Goal: Information Seeking & Learning: Learn about a topic

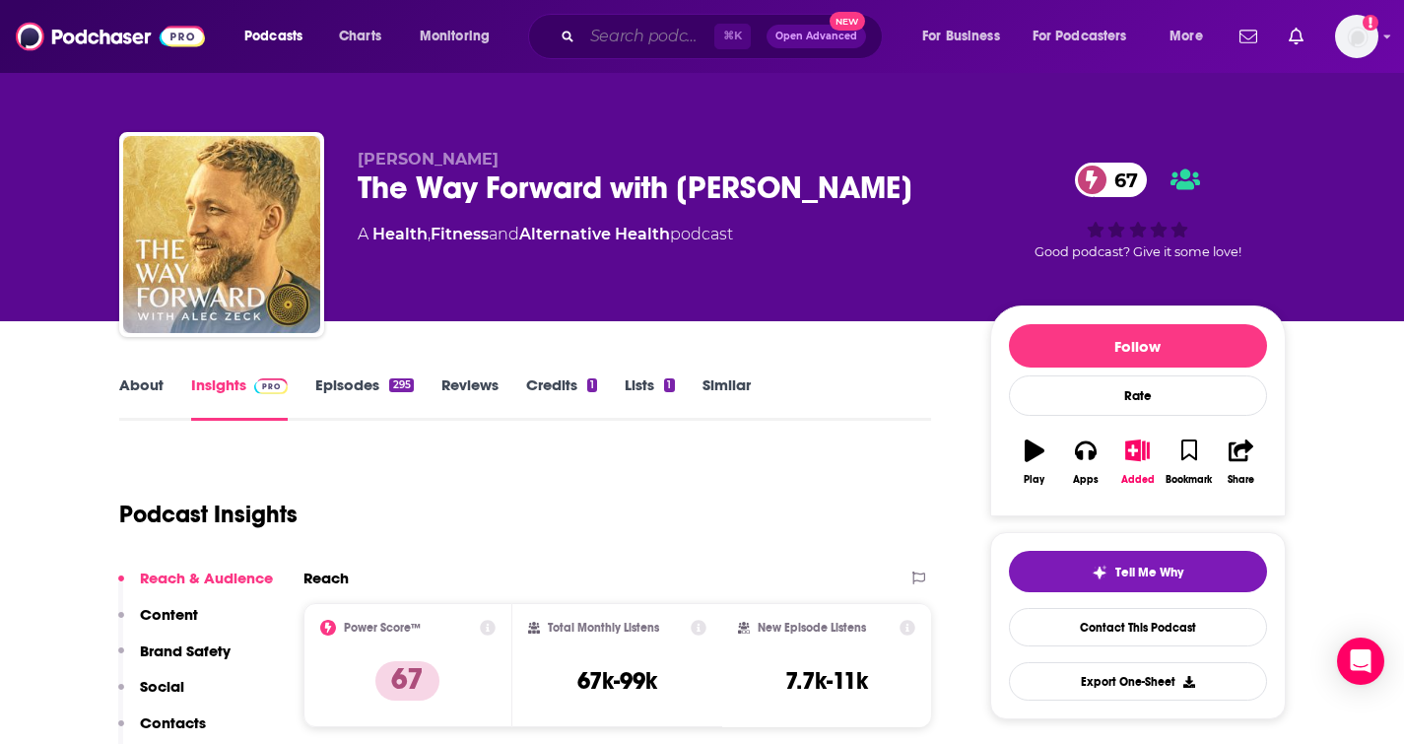
click at [643, 50] on input "Search podcasts, credits, & more..." at bounding box center [648, 37] width 132 height 32
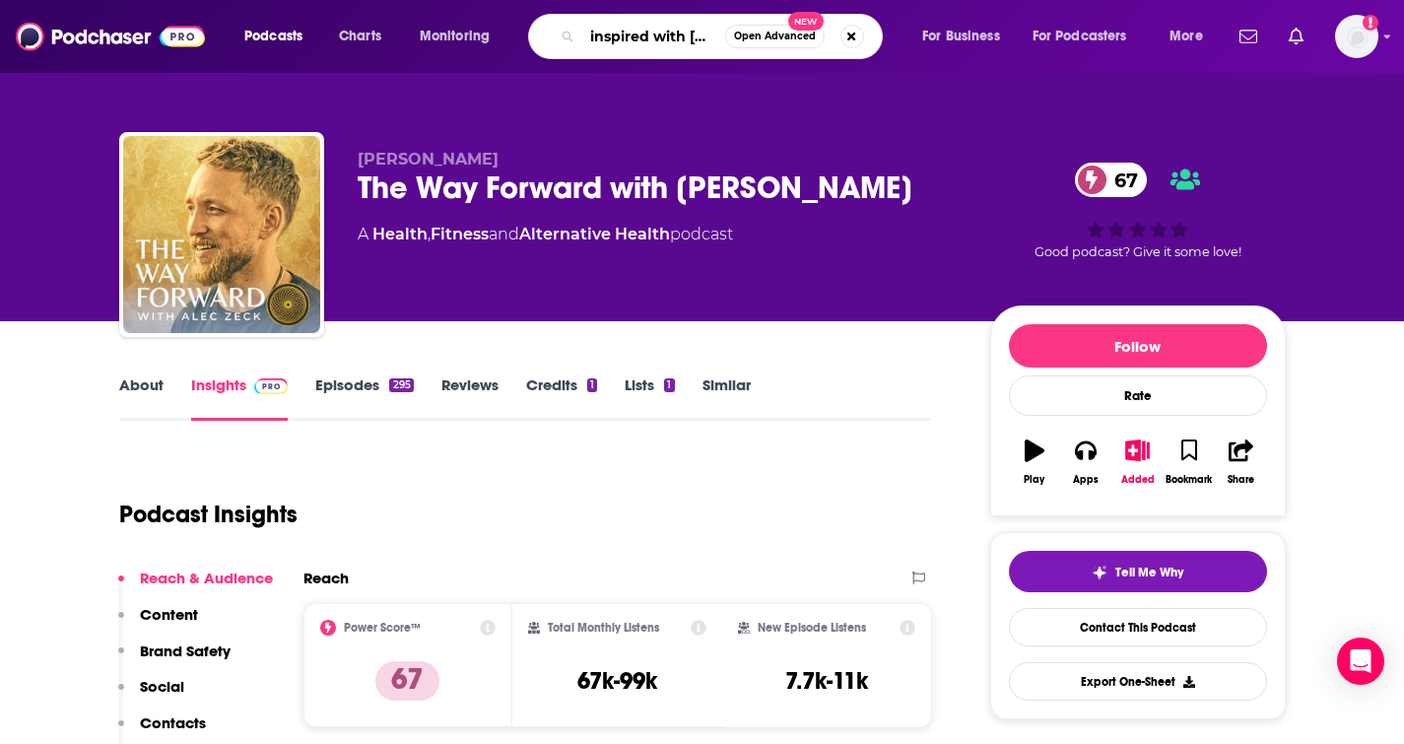
scroll to position [0, 19]
type input "inspired with [PERSON_NAME]"
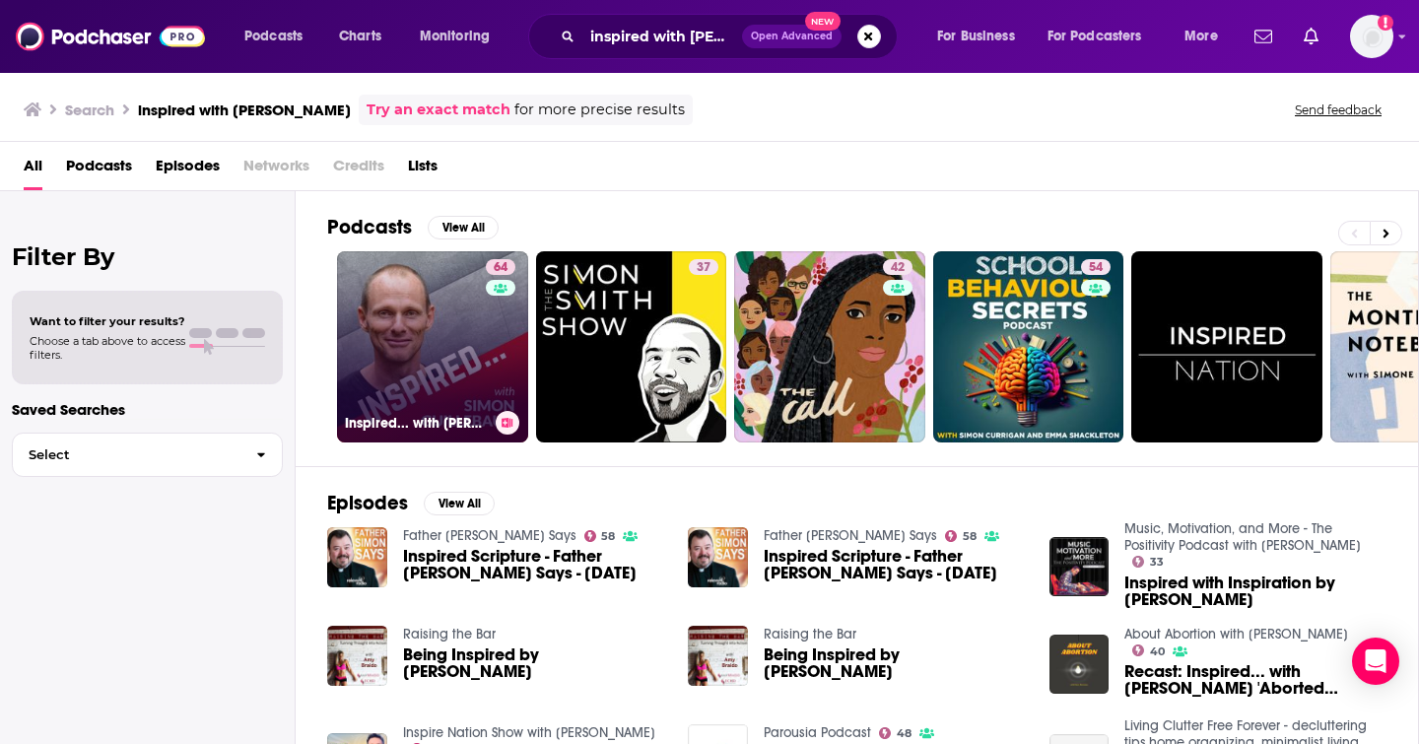
click at [427, 355] on link "64 Inspired... with [PERSON_NAME]" at bounding box center [432, 346] width 191 height 191
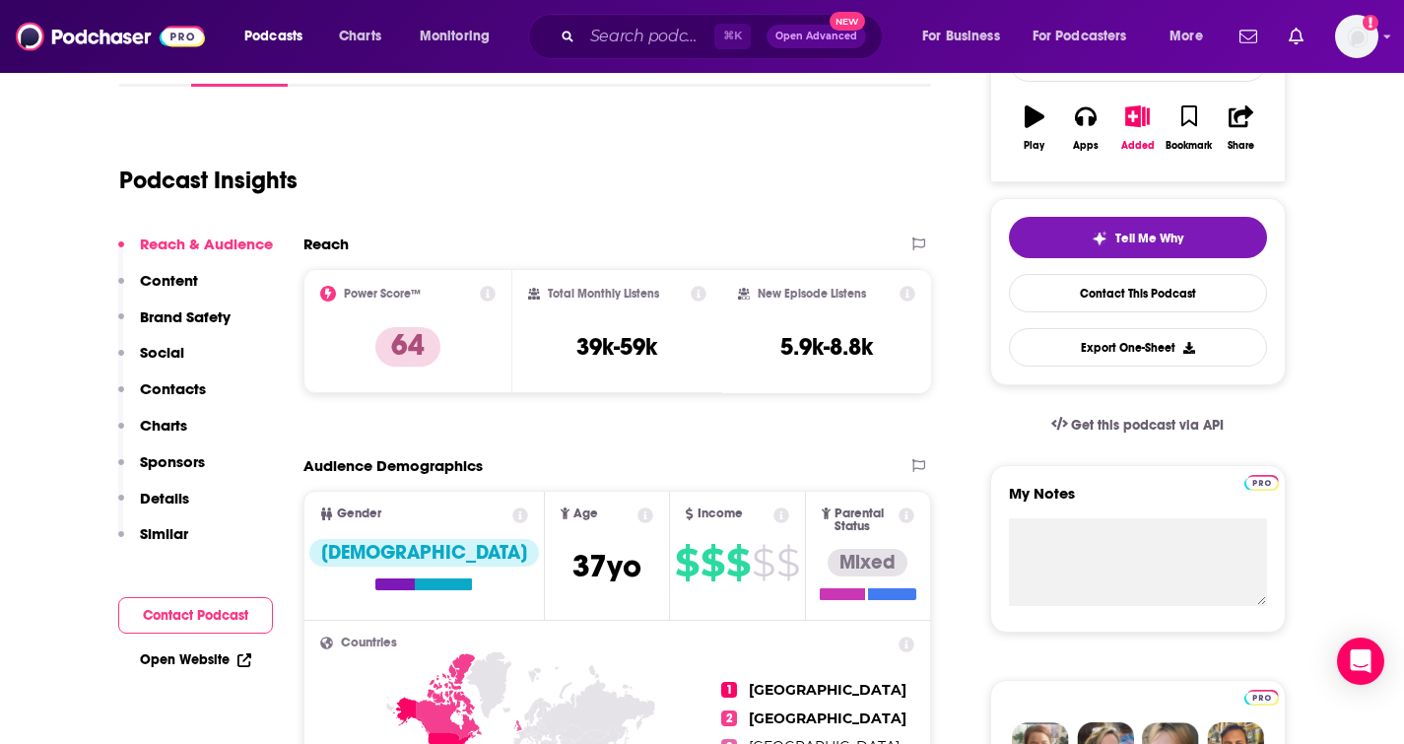
click at [183, 280] on p "Content" at bounding box center [169, 280] width 58 height 19
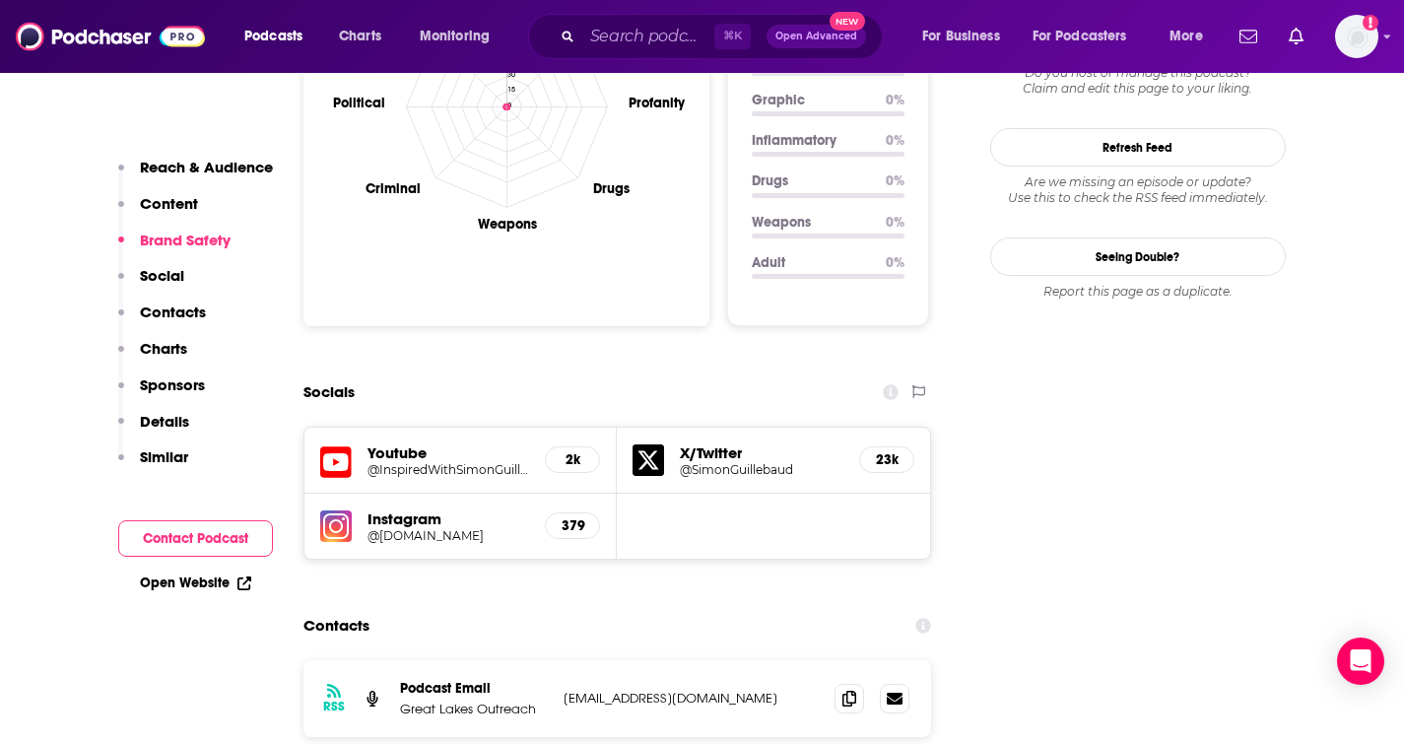
scroll to position [2135, 0]
